Goal: Task Accomplishment & Management: Manage account settings

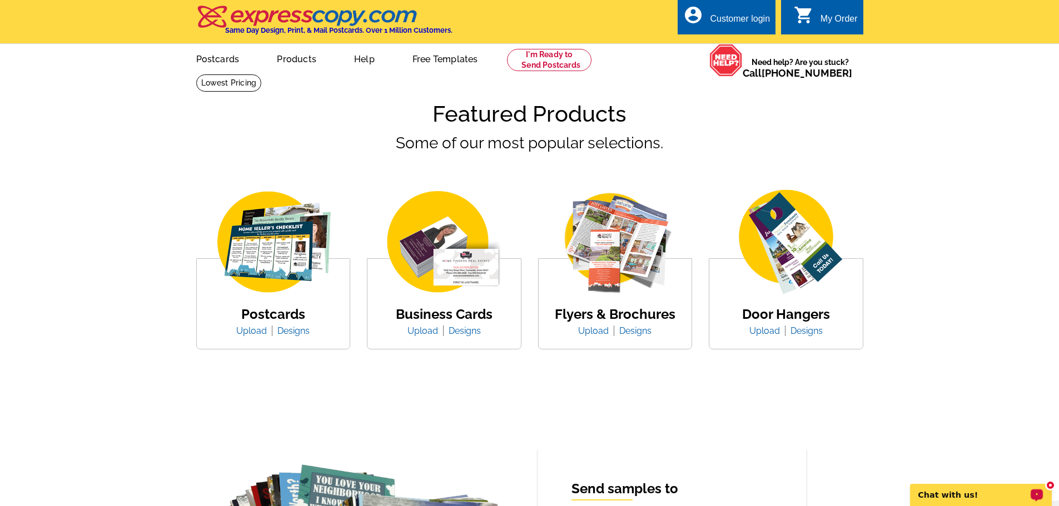
click at [733, 19] on div "Customer login" at bounding box center [740, 22] width 60 height 16
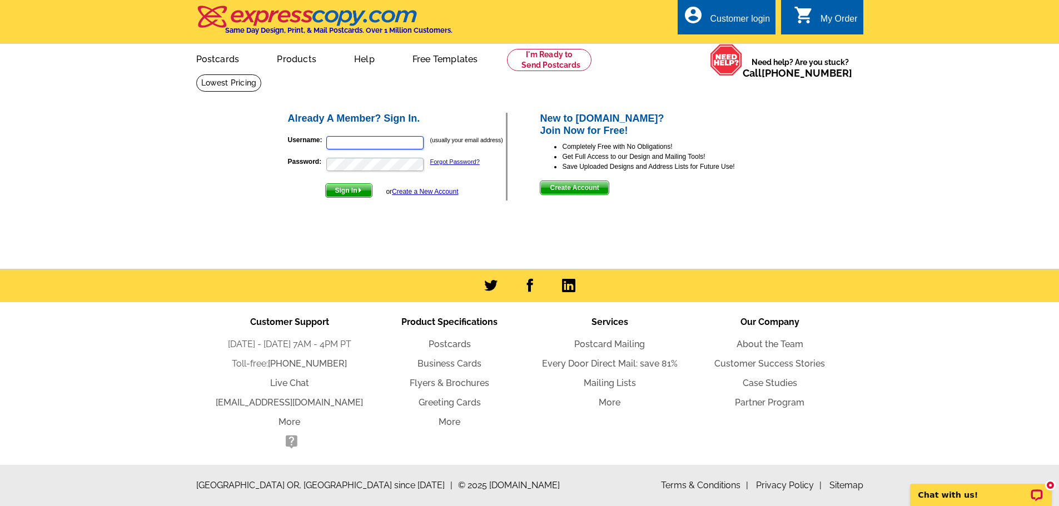
type input "[EMAIL_ADDRESS][DOMAIN_NAME]"
click at [346, 190] on span "Sign In" at bounding box center [349, 190] width 46 height 13
